Goal: Check status: Check status

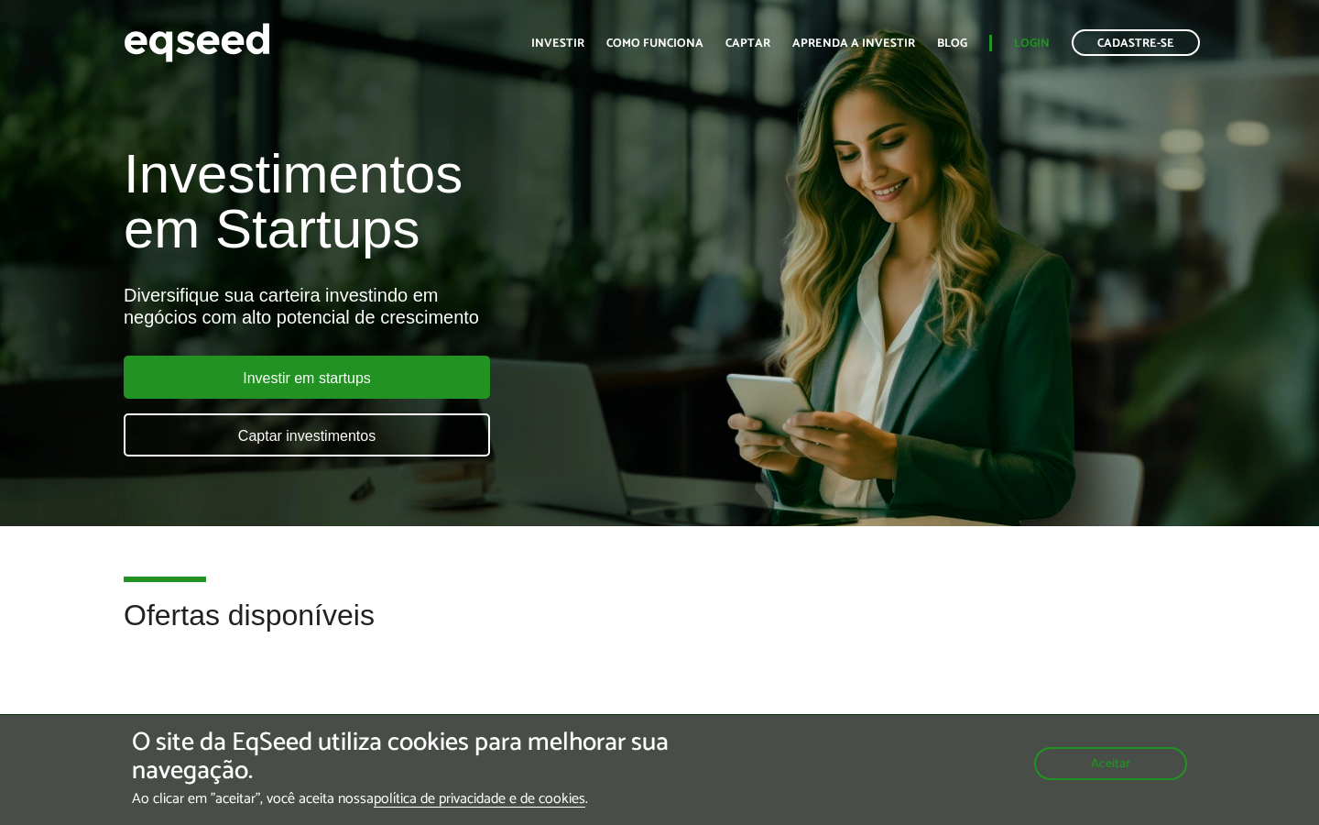
click at [1041, 48] on link "Login" at bounding box center [1032, 44] width 36 height 12
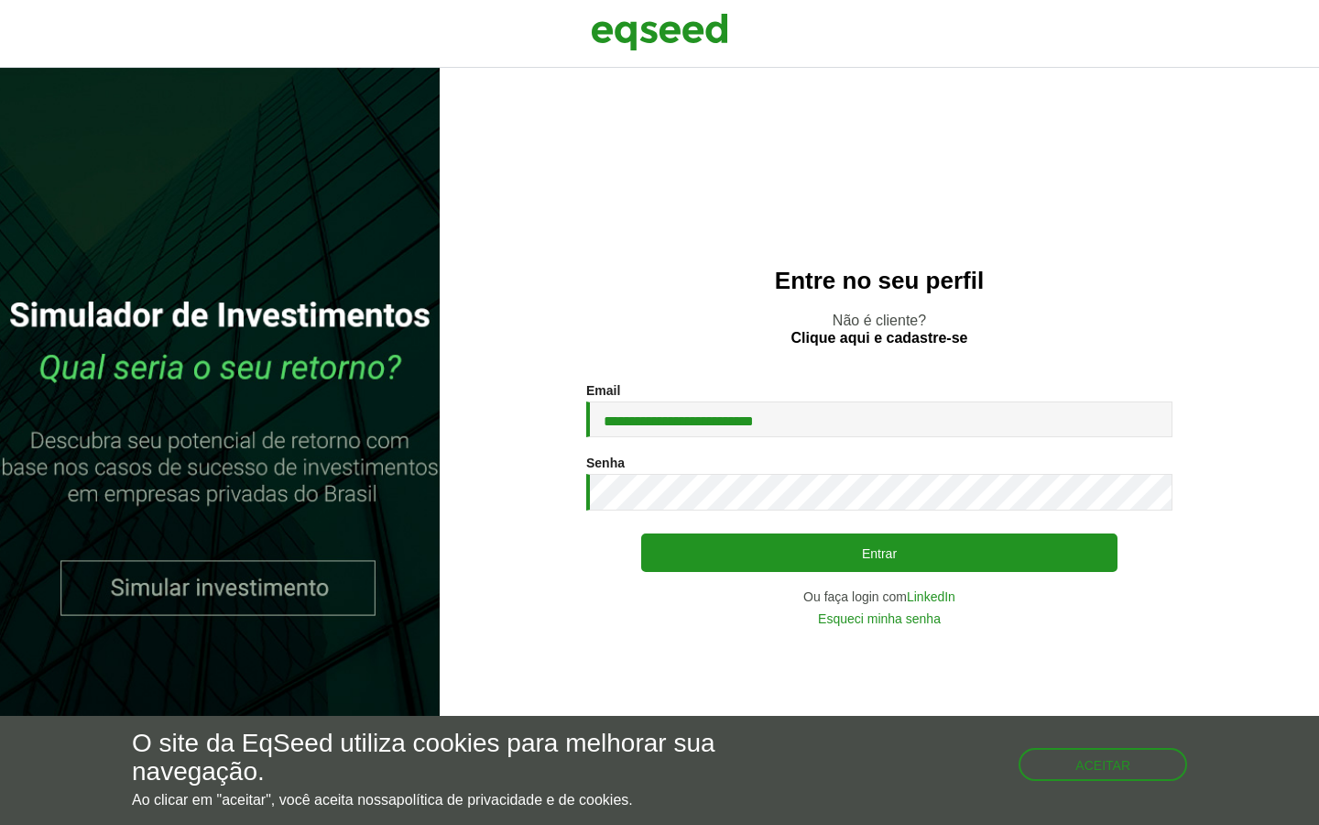
type input "**********"
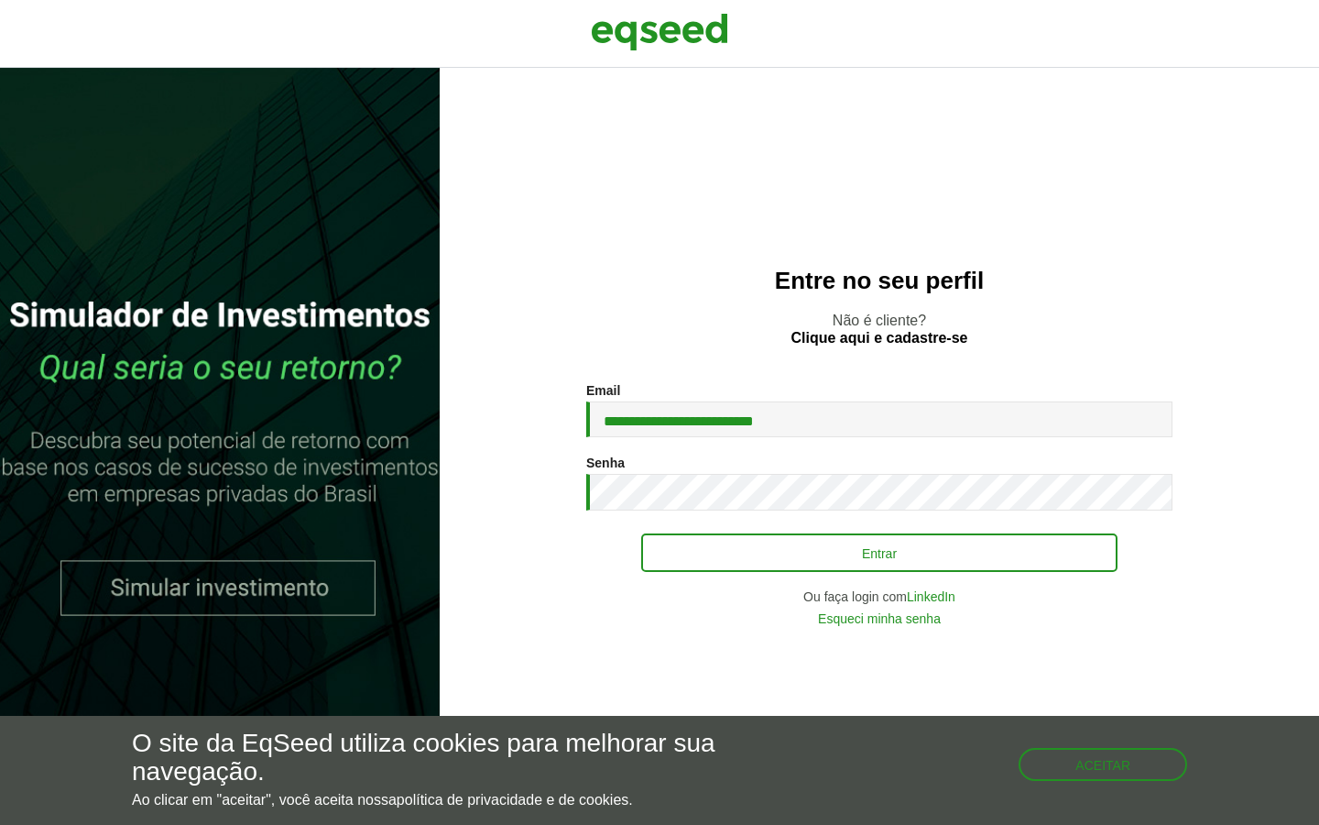
click at [830, 546] on button "Entrar" at bounding box center [879, 552] width 476 height 38
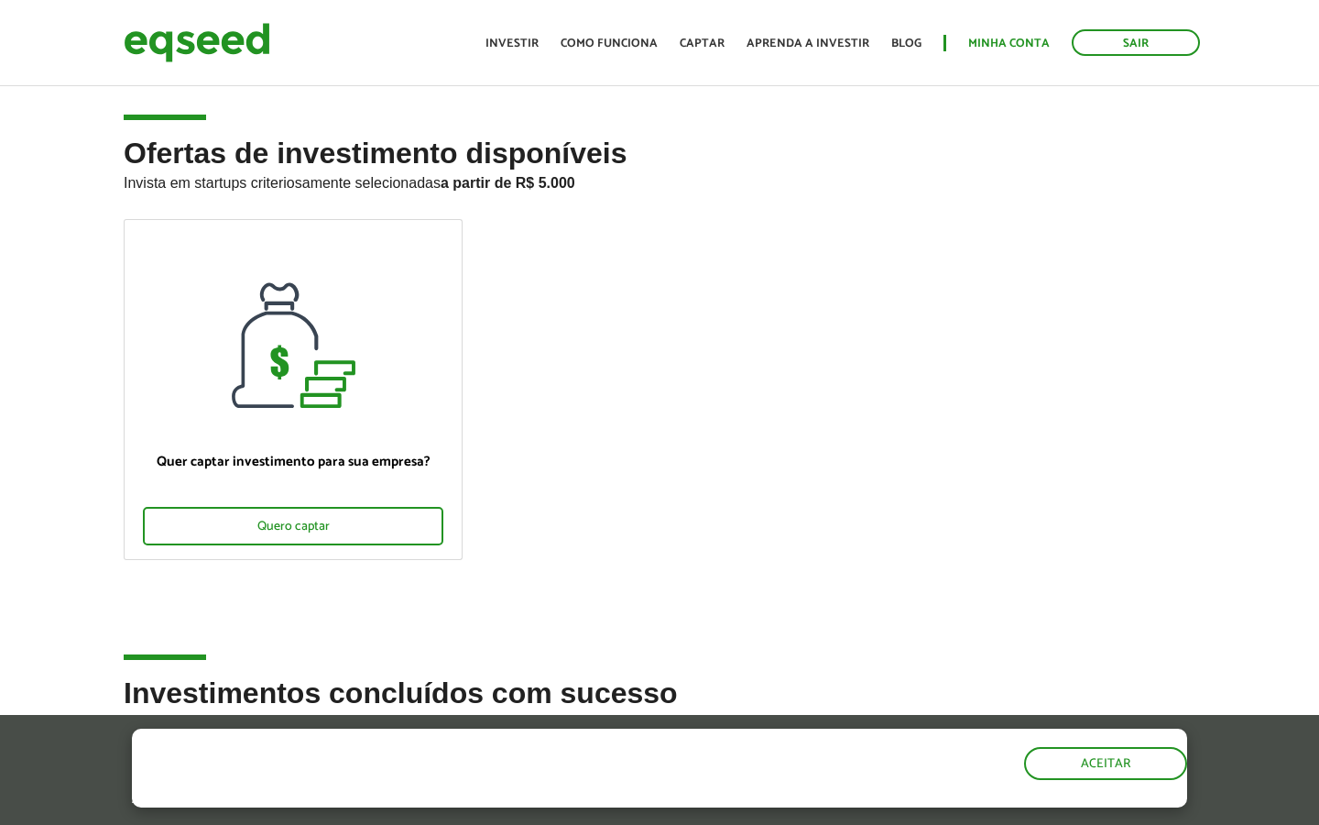
click at [1021, 44] on link "Minha conta" at bounding box center [1009, 44] width 82 height 12
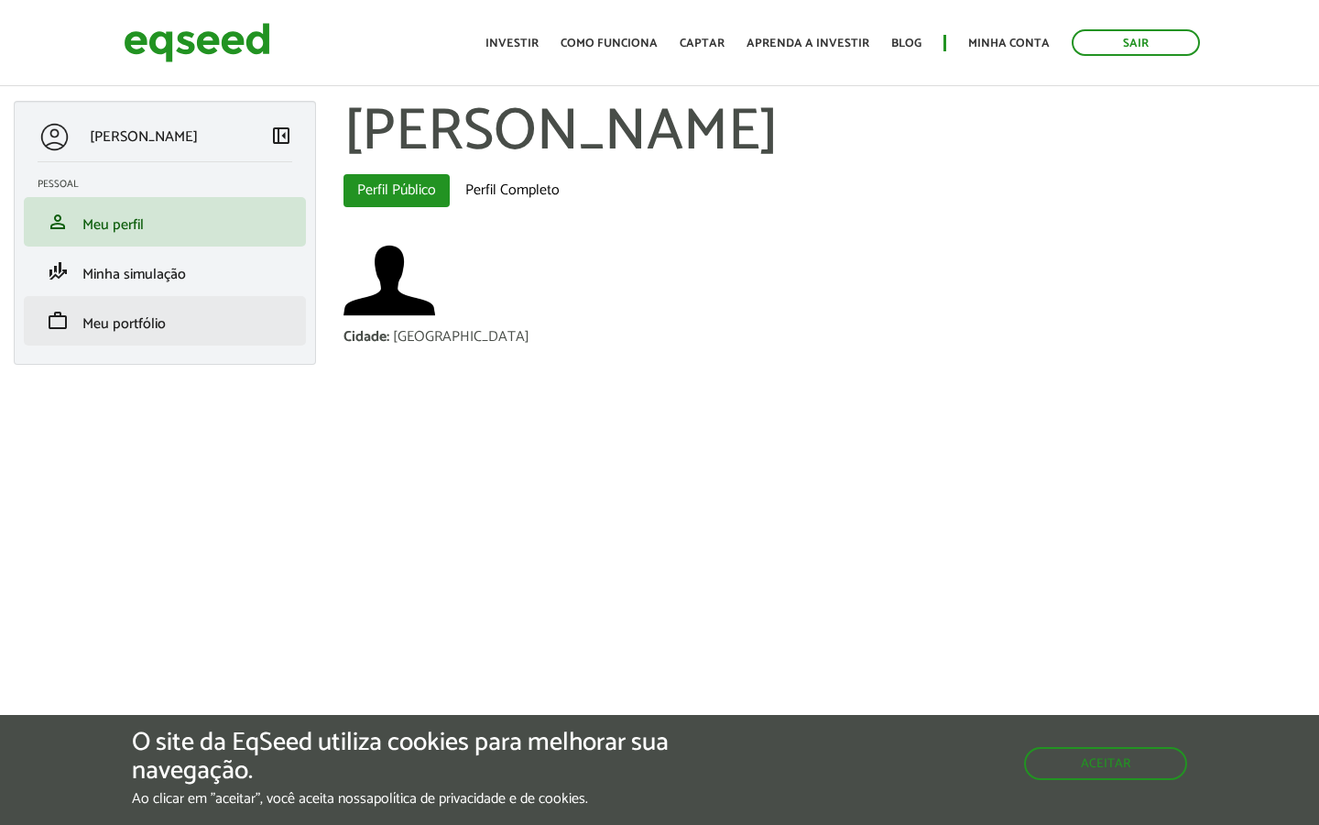
click at [126, 316] on span "Meu portfólio" at bounding box center [123, 324] width 83 height 25
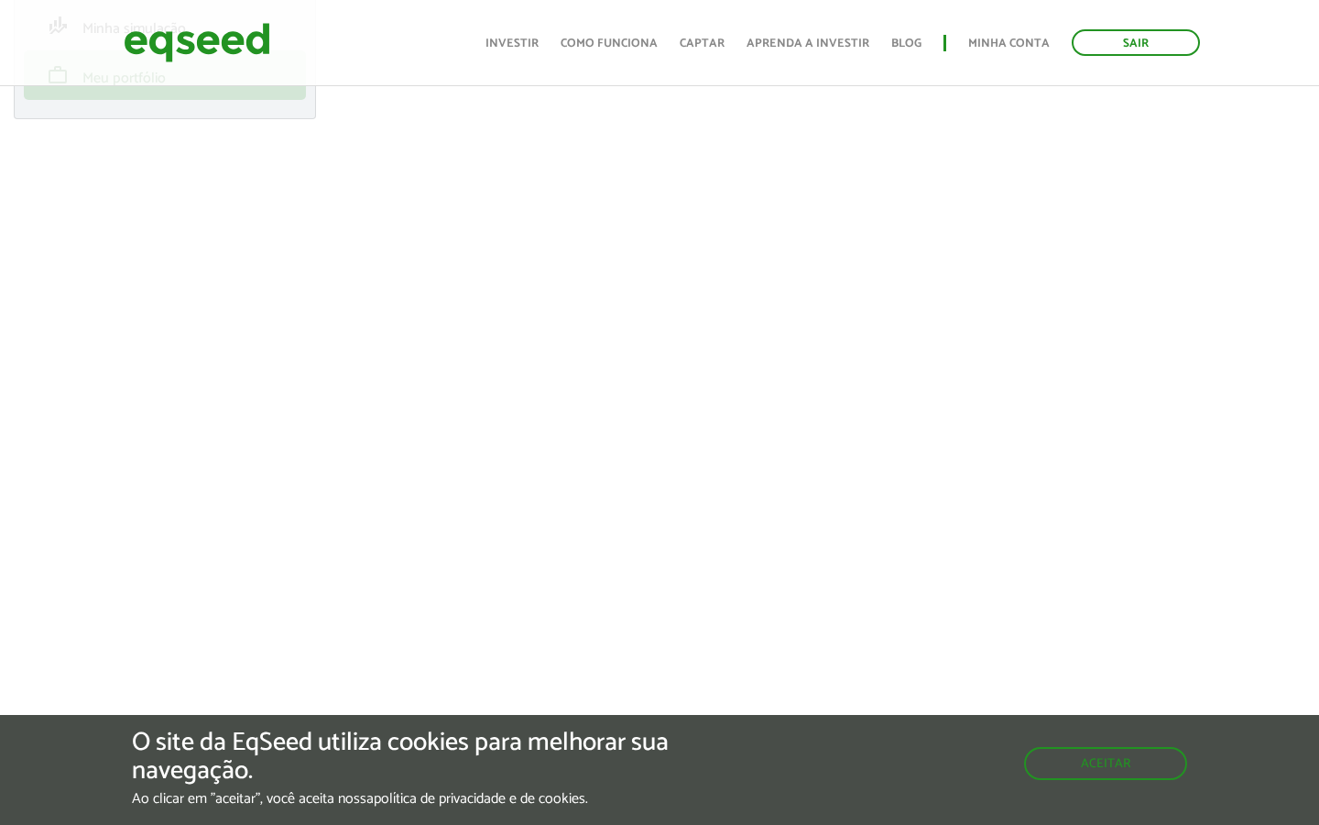
scroll to position [260, 0]
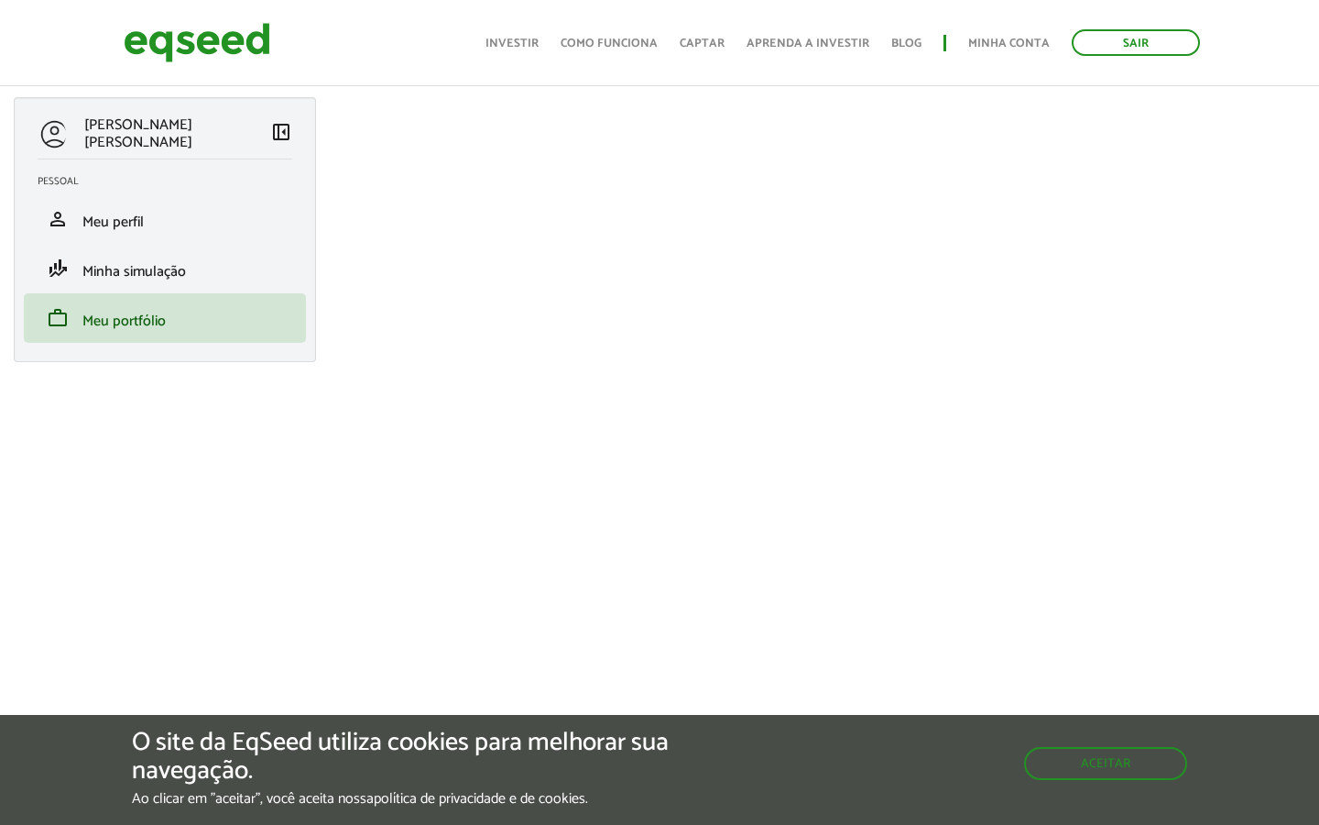
scroll to position [4, 0]
